Goal: Task Accomplishment & Management: Use online tool/utility

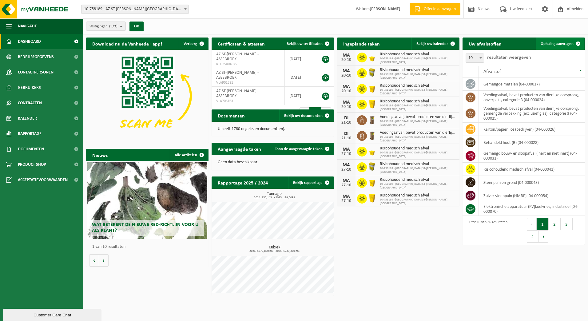
click at [553, 43] on span "Ophaling aanvragen" at bounding box center [556, 44] width 33 height 4
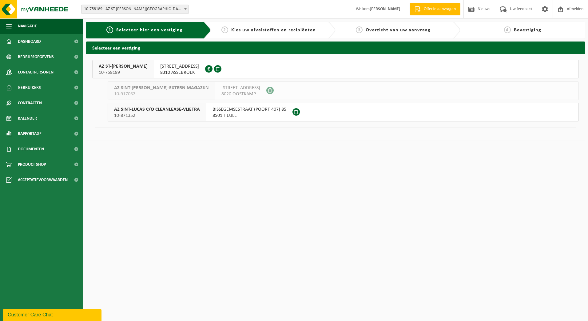
click at [172, 68] on span "ST LUCASLAAN 29" at bounding box center [179, 66] width 39 height 6
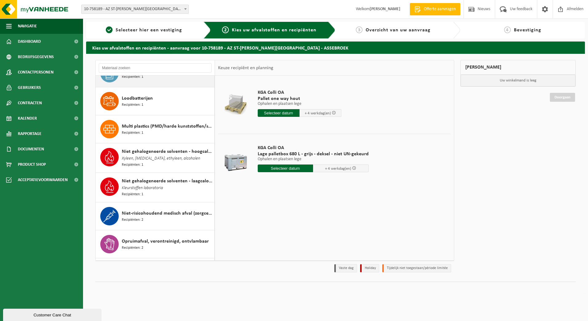
scroll to position [522, 0]
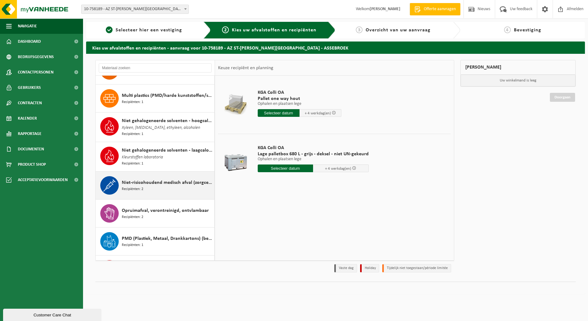
click at [147, 176] on div "Niet-risicohoudend medisch afval (zorgcentra) Recipiënten: 2" at bounding box center [167, 185] width 91 height 18
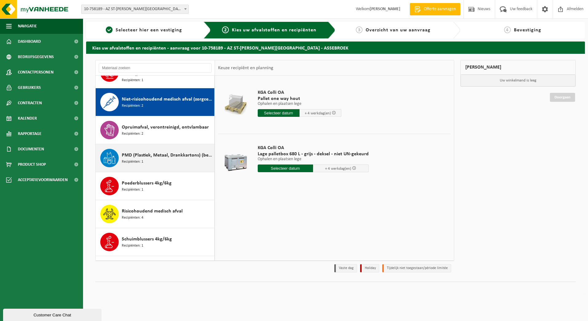
scroll to position [616, 0]
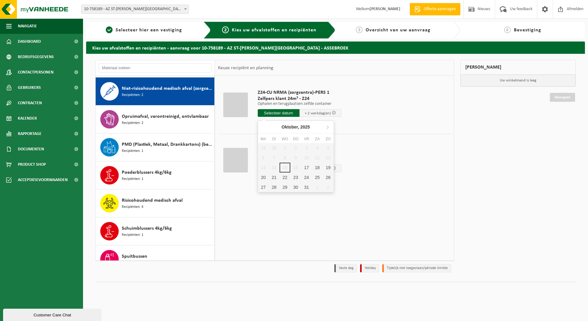
click at [285, 113] on input "text" at bounding box center [279, 113] width 42 height 8
click at [305, 166] on div "17" at bounding box center [306, 168] width 11 height 10
type input "Van 2025-10-17"
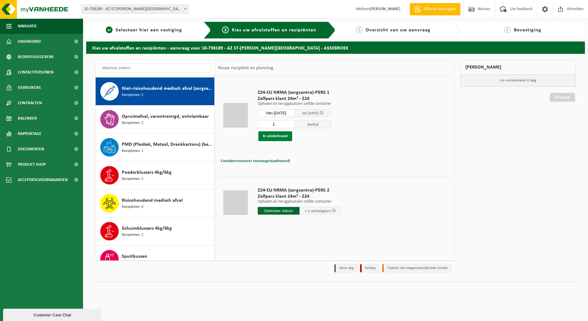
click at [281, 136] on button "In winkelmand" at bounding box center [275, 136] width 34 height 10
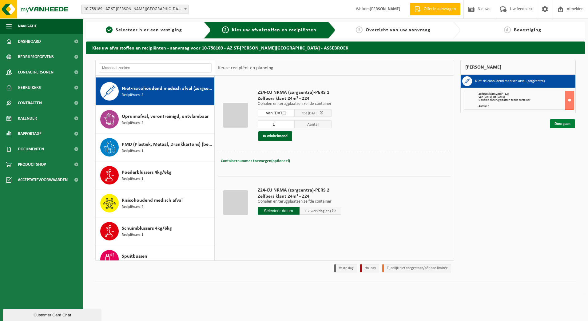
click at [558, 124] on link "Doorgaan" at bounding box center [561, 123] width 25 height 9
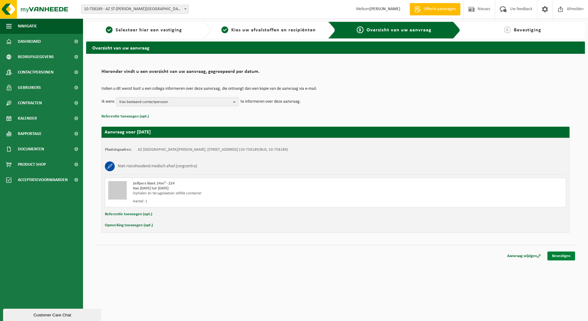
click at [568, 256] on link "Bevestigen" at bounding box center [561, 255] width 28 height 9
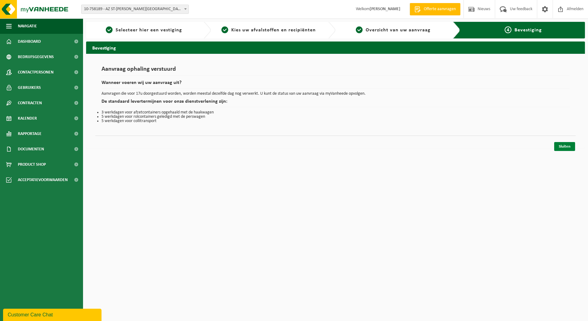
click at [566, 147] on link "Sluiten" at bounding box center [564, 146] width 21 height 9
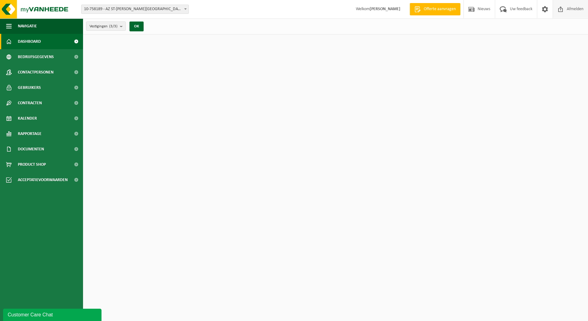
click at [568, 6] on span "Afmelden" at bounding box center [575, 9] width 20 height 18
